Goal: Information Seeking & Learning: Check status

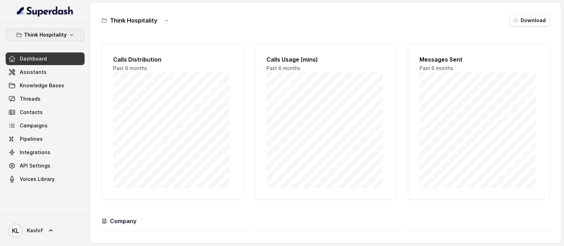
click at [52, 38] on p "Think Hospitality" at bounding box center [45, 35] width 43 height 8
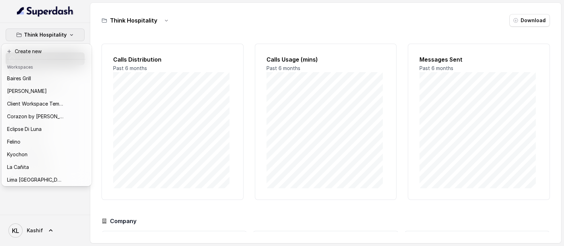
click at [94, 39] on div "Think Hospitality Dashboard Assistants Knowledge Bases Threads Contacts Campaig…" at bounding box center [282, 123] width 564 height 246
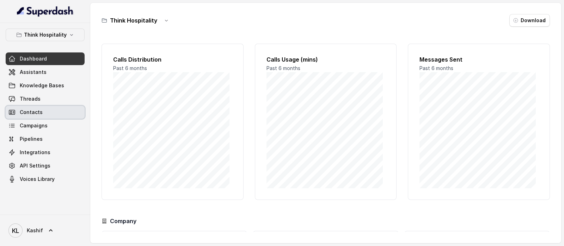
click at [51, 104] on link "Threads" at bounding box center [45, 99] width 79 height 13
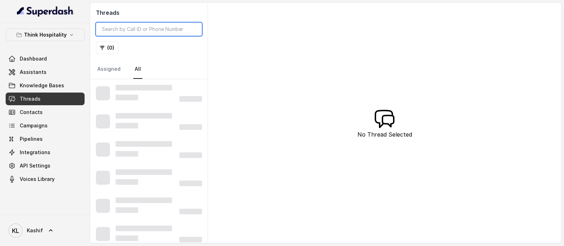
click at [136, 29] on input "search" at bounding box center [149, 29] width 106 height 13
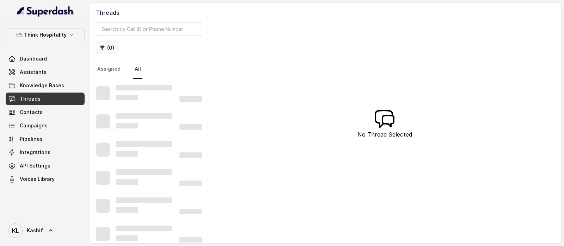
click at [104, 52] on button "( 0 )" at bounding box center [107, 48] width 23 height 13
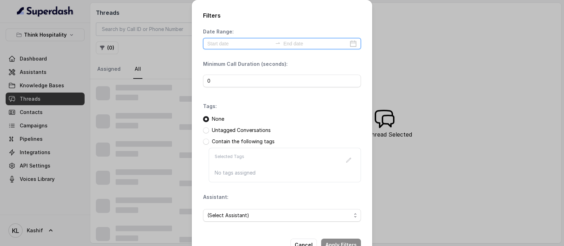
click at [222, 44] on input at bounding box center [239, 44] width 65 height 8
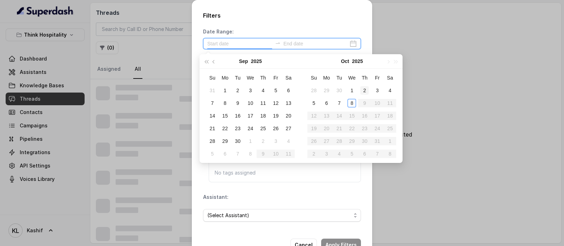
type input "[DATE]"
click at [337, 102] on div "7" at bounding box center [339, 103] width 8 height 8
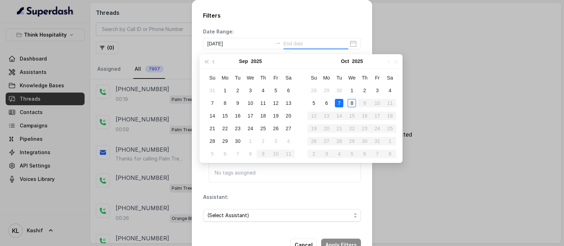
click at [346, 102] on td "8" at bounding box center [352, 103] width 13 height 13
type input "[DATE]"
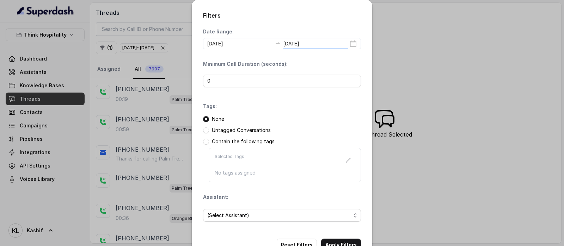
click at [351, 103] on div "Tags: None Untagged Conversations Contain the following tags Selected Tags No t…" at bounding box center [282, 143] width 158 height 80
click at [297, 37] on div "Date Range: [DATE] [DATE]" at bounding box center [282, 38] width 158 height 21
click at [276, 79] on input "0" at bounding box center [282, 81] width 158 height 13
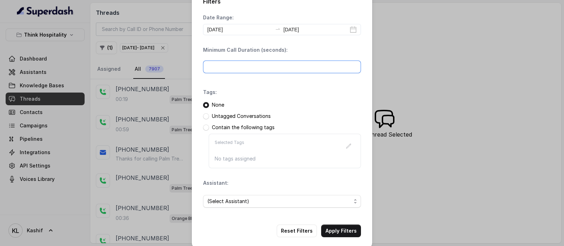
scroll to position [21, 0]
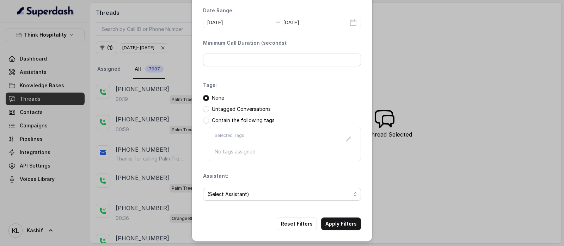
click at [268, 193] on span "(Select Assistant)" at bounding box center [279, 194] width 144 height 8
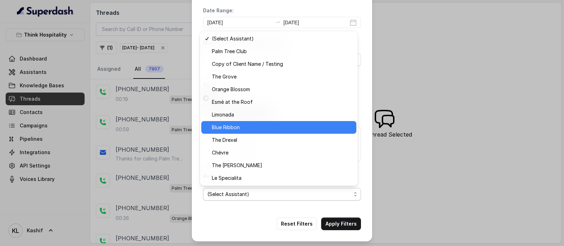
click at [287, 126] on span "Blue Ribbon" at bounding box center [282, 127] width 140 height 8
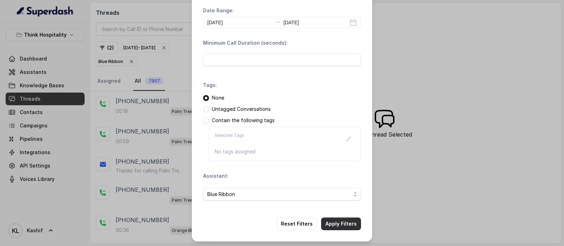
click at [332, 223] on button "Apply Filters" at bounding box center [341, 224] width 40 height 13
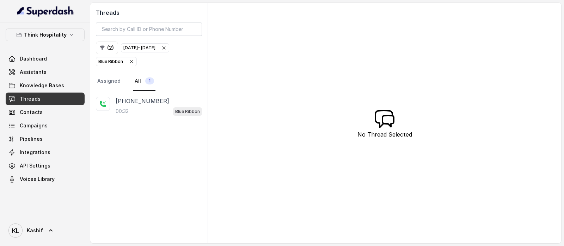
click at [155, 85] on nav "Assigned All 1" at bounding box center [149, 81] width 106 height 19
click at [145, 97] on p "[PHONE_NUMBER]" at bounding box center [143, 101] width 54 height 8
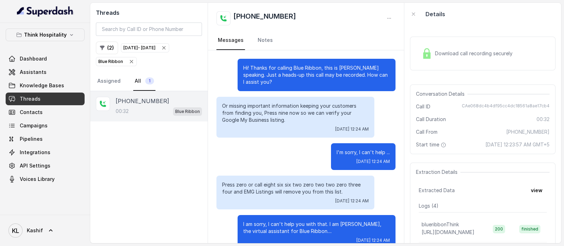
scroll to position [7, 0]
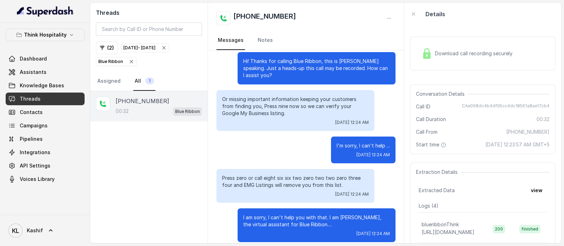
click at [129, 61] on icon "button" at bounding box center [132, 62] width 6 height 6
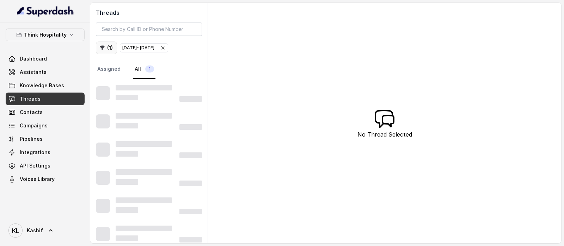
click at [104, 49] on icon "button" at bounding box center [102, 48] width 6 height 6
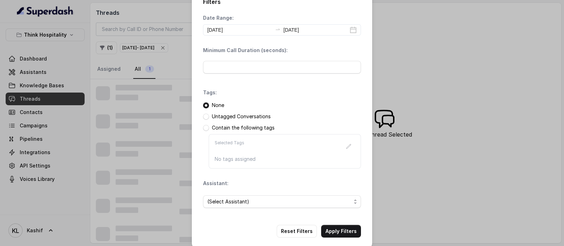
scroll to position [21, 0]
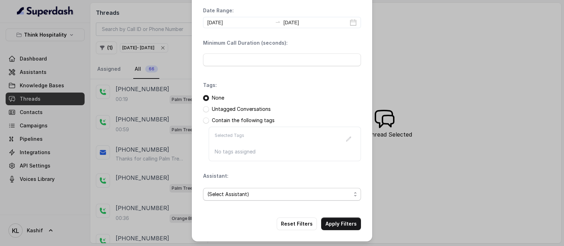
click at [238, 188] on span "(Select Assistant)" at bounding box center [282, 194] width 158 height 13
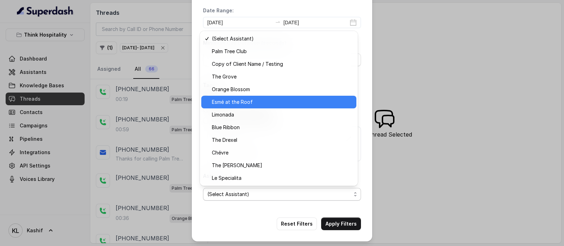
click at [276, 104] on span "Esmé at the Roof" at bounding box center [282, 102] width 140 height 8
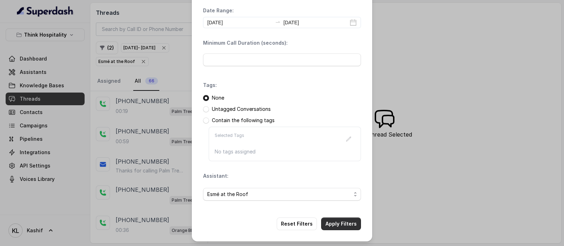
click at [334, 218] on button "Apply Filters" at bounding box center [341, 224] width 40 height 13
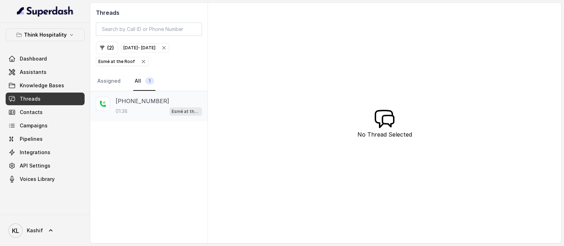
click at [145, 103] on p "[PHONE_NUMBER]" at bounding box center [143, 101] width 54 height 8
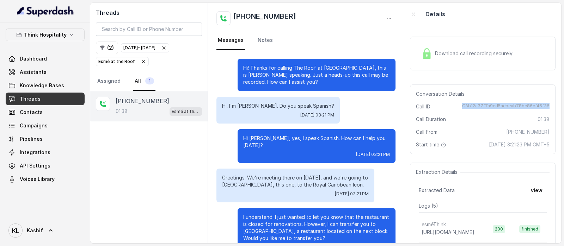
drag, startPoint x: 467, startPoint y: 105, endPoint x: 548, endPoint y: 103, distance: 80.4
click at [548, 103] on div "Conversation Details Call ID CAb12a37f7a9ed5aebeab78bc86cf46f36 Call Duration 0…" at bounding box center [483, 120] width 146 height 70
copy font "CAb12a37f7a9ed5aebeab78bc86cf46f36"
click at [480, 112] on div "Conversation Details Call ID CAb12a37f7a9ed5aebeab78bc86cf46f36 Call Duration 0…" at bounding box center [483, 120] width 146 height 70
click at [106, 48] on button "( 2 )" at bounding box center [107, 48] width 22 height 13
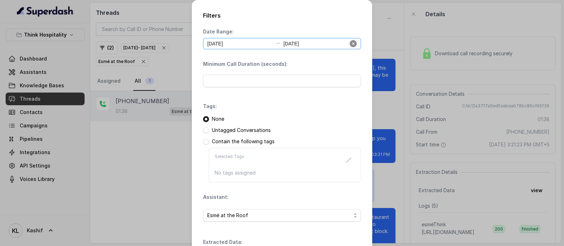
click at [352, 45] on icon "close-circle" at bounding box center [353, 43] width 7 height 7
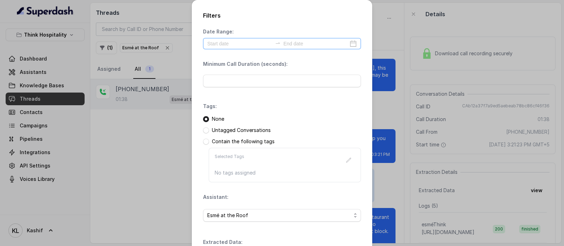
click at [158, 114] on div "Filters Date Range: Minimum Call Duration (seconds): Tags: None Untagged Conver…" at bounding box center [282, 123] width 564 height 246
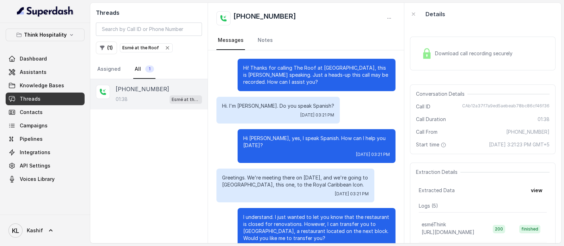
click at [165, 50] on icon "button" at bounding box center [168, 48] width 6 height 6
